Goal: Task Accomplishment & Management: Use online tool/utility

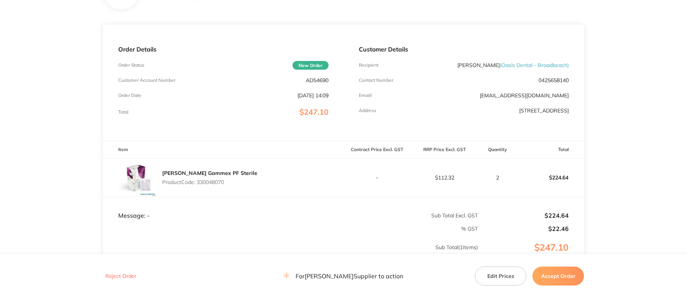
scroll to position [114, 0]
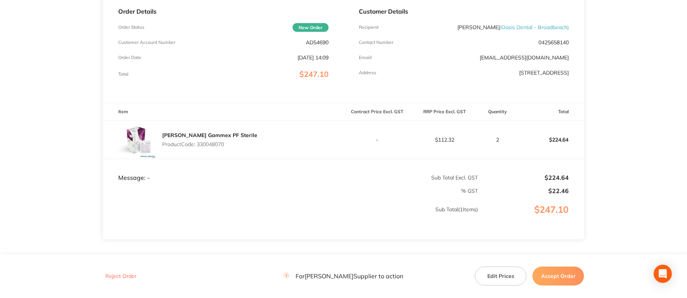
click at [216, 144] on p "Product Code: 330048070" at bounding box center [209, 144] width 95 height 6
copy p "330048070"
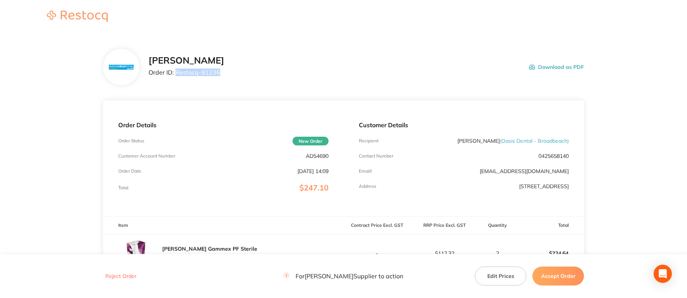
drag, startPoint x: 176, startPoint y: 74, endPoint x: 271, endPoint y: 79, distance: 94.5
click at [271, 79] on div "[PERSON_NAME] Order ID: Restocq- 91236 Download as PDF" at bounding box center [367, 67] width 436 height 24
copy p "Restocq- 91236"
click at [170, 231] on th "Item" at bounding box center [223, 226] width 241 height 18
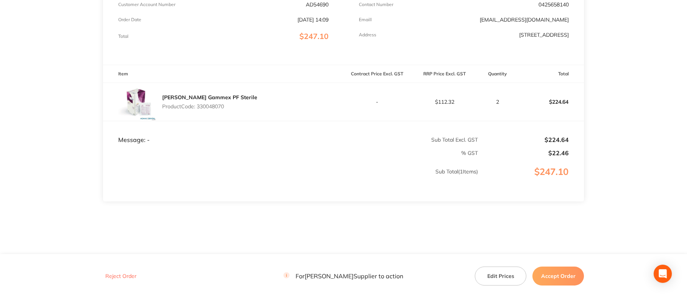
click at [212, 103] on p "Product Code: 330048070" at bounding box center [209, 106] width 95 height 6
click at [212, 104] on p "Product Code: 330048070" at bounding box center [209, 106] width 95 height 6
copy p "330048070"
click at [566, 272] on button "Accept Order" at bounding box center [559, 276] width 52 height 19
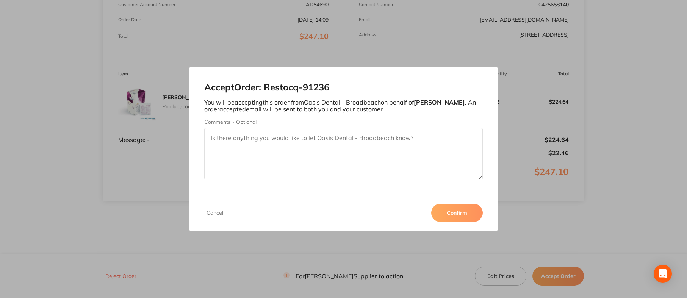
click at [385, 158] on textarea "Comments - Optional" at bounding box center [343, 154] width 279 height 52
click at [458, 212] on button "Confirm" at bounding box center [457, 213] width 52 height 18
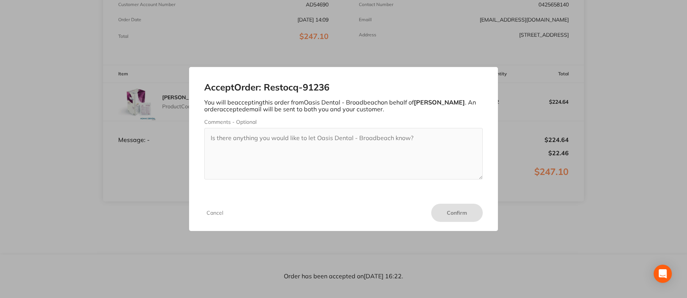
scroll to position [0, 0]
